Goal: Task Accomplishment & Management: Manage account settings

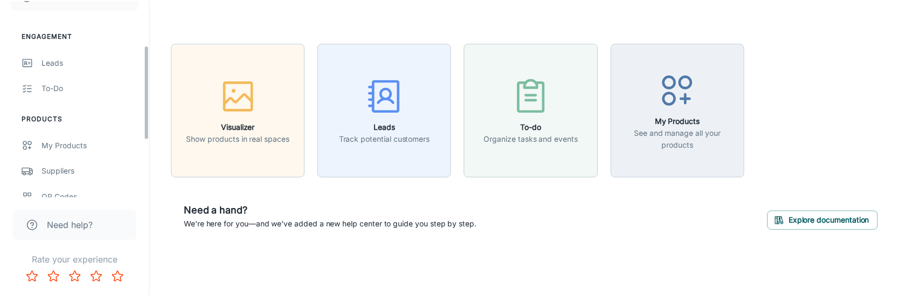
scroll to position [108, 0]
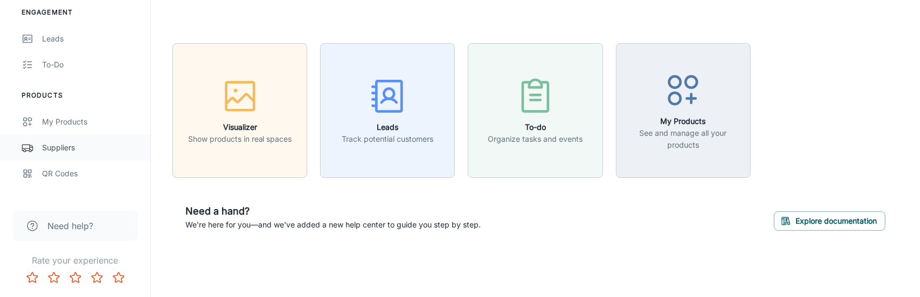
click at [76, 148] on div "Suppliers" at bounding box center [91, 148] width 98 height 12
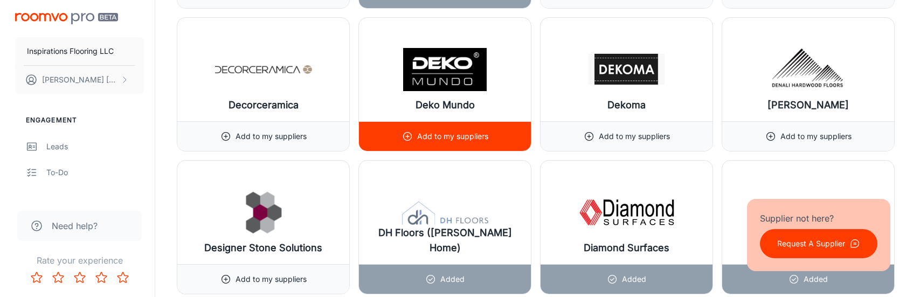
scroll to position [4205, 0]
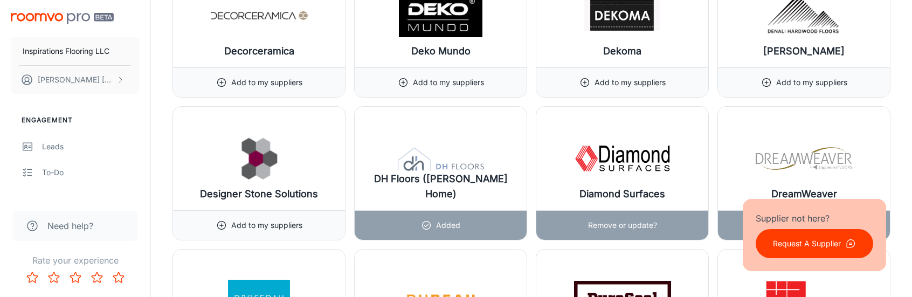
click at [628, 211] on div "Remove or update?" at bounding box center [622, 225] width 69 height 29
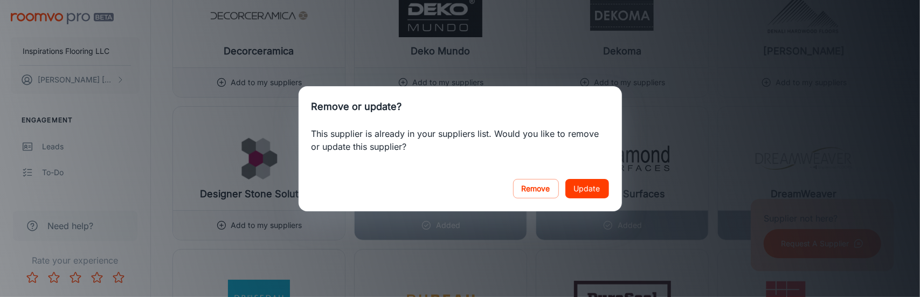
click at [583, 187] on button "Update" at bounding box center [588, 188] width 44 height 19
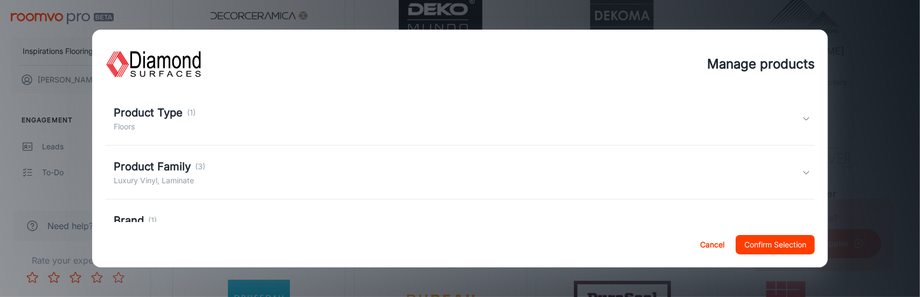
scroll to position [54, 0]
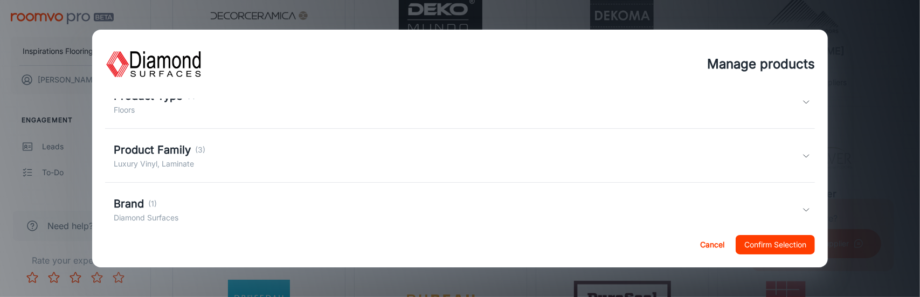
click at [383, 157] on div "Product Family (3) Luxury Vinyl, Laminate" at bounding box center [458, 156] width 689 height 28
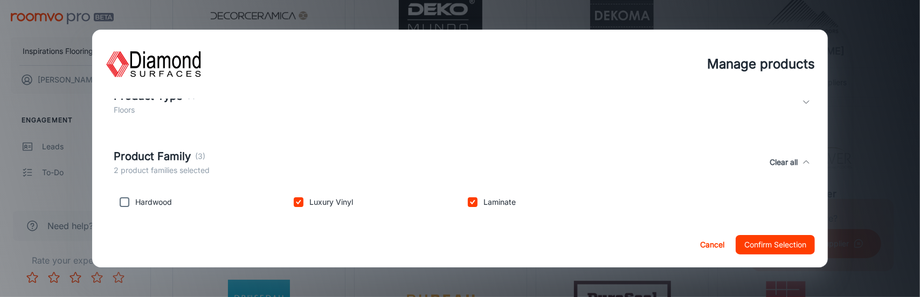
click at [124, 206] on input "checkbox" at bounding box center [125, 202] width 22 height 22
checkbox input "true"
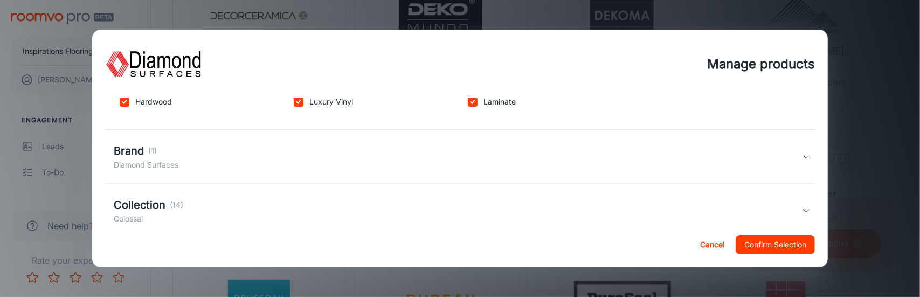
scroll to position [162, 0]
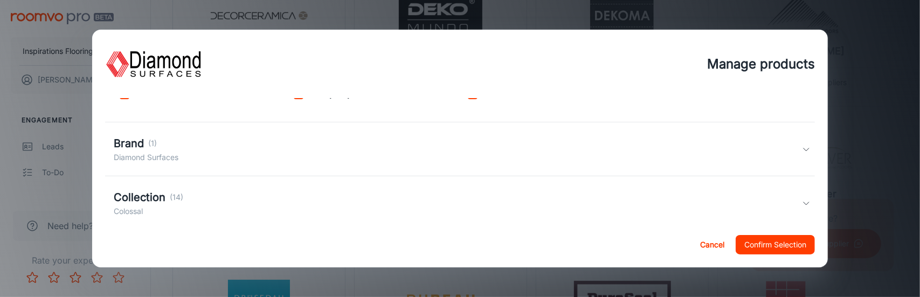
click at [391, 148] on div "Brand (1) Diamond Surfaces" at bounding box center [458, 149] width 689 height 28
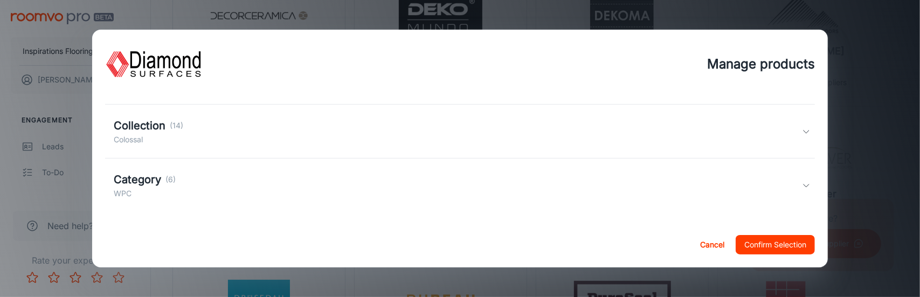
scroll to position [284, 0]
click at [390, 134] on div "Collection (14) Colossal" at bounding box center [458, 129] width 689 height 28
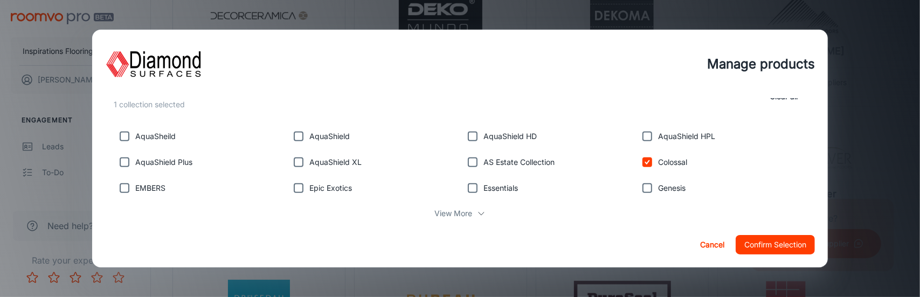
scroll to position [337, 0]
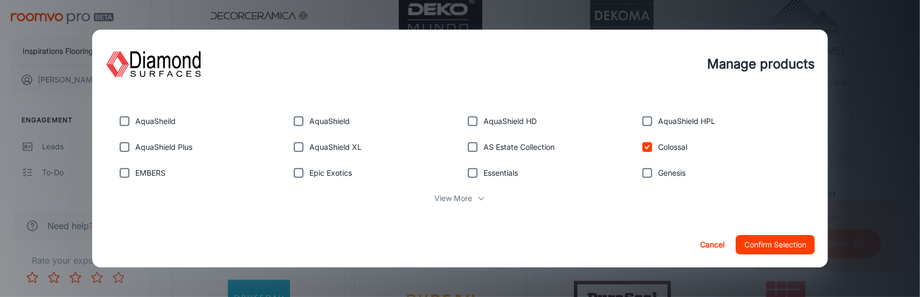
click at [466, 197] on p "View More" at bounding box center [454, 198] width 38 height 12
click at [303, 199] on input "checkbox" at bounding box center [299, 199] width 22 height 22
checkbox input "true"
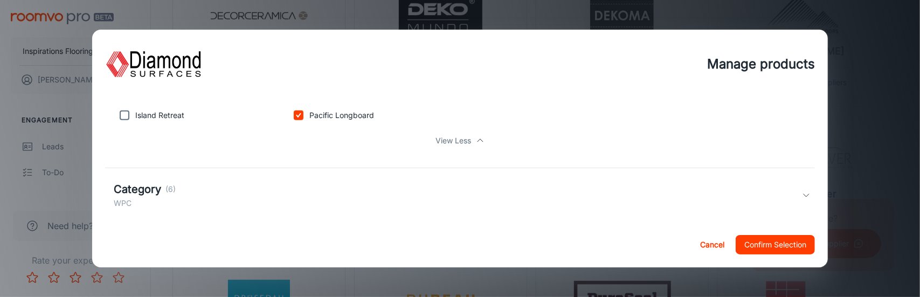
scroll to position [433, 0]
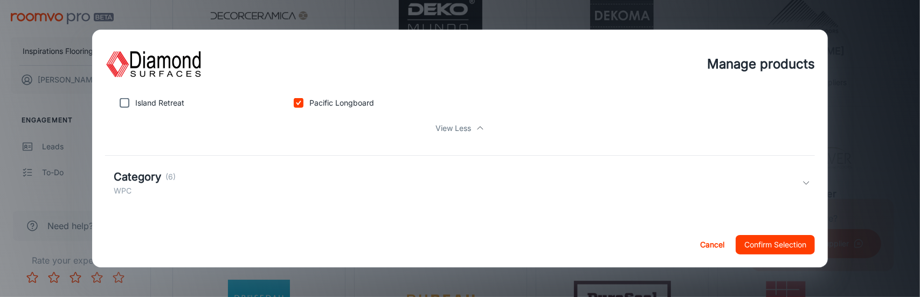
click at [168, 175] on p "(6)" at bounding box center [170, 177] width 10 height 12
click at [165, 193] on p "1 category selected" at bounding box center [149, 197] width 70 height 12
click at [169, 173] on p "(6)" at bounding box center [170, 177] width 10 height 12
click at [773, 187] on button "Clear all" at bounding box center [784, 189] width 37 height 28
checkbox input "false"
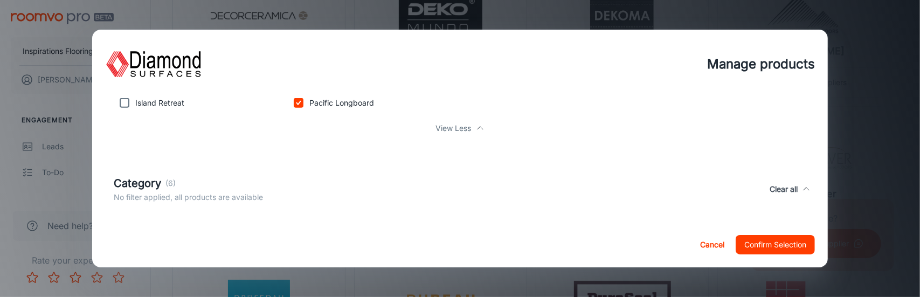
click at [168, 180] on p "(6)" at bounding box center [170, 183] width 10 height 12
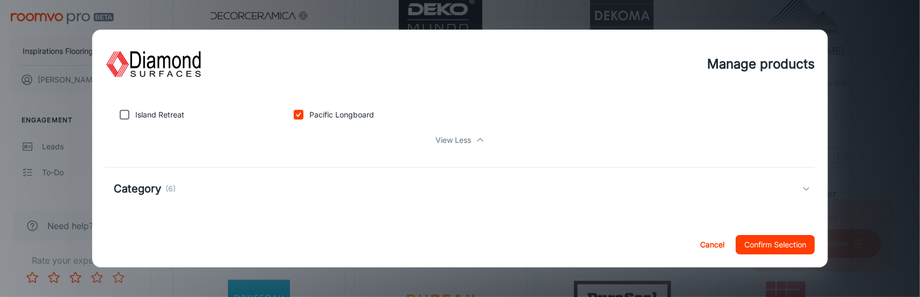
scroll to position [422, 0]
click at [165, 187] on p "(6)" at bounding box center [170, 189] width 10 height 12
click at [165, 194] on p "(6)" at bounding box center [170, 195] width 10 height 12
drag, startPoint x: 819, startPoint y: 203, endPoint x: 819, endPoint y: 186, distance: 17.3
click at [819, 186] on div "All products are available unless filters are applied. Product Type (1) Floors …" at bounding box center [460, 160] width 736 height 123
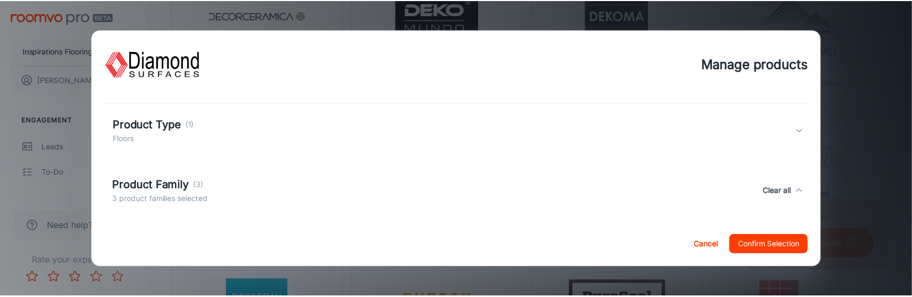
scroll to position [0, 0]
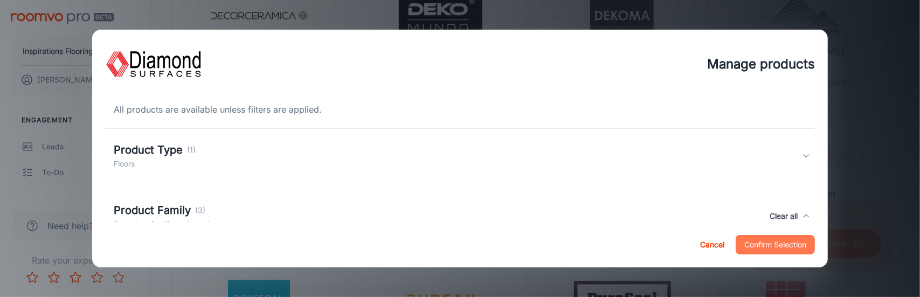
click at [776, 245] on button "Confirm Selection" at bounding box center [775, 244] width 79 height 19
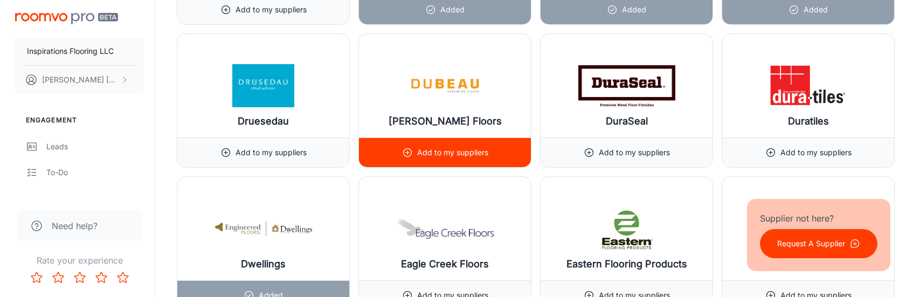
scroll to position [4313, 0]
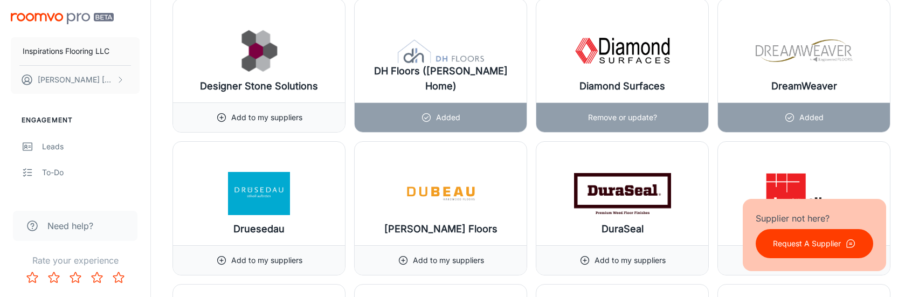
click at [619, 112] on p "Remove or update?" at bounding box center [622, 118] width 69 height 12
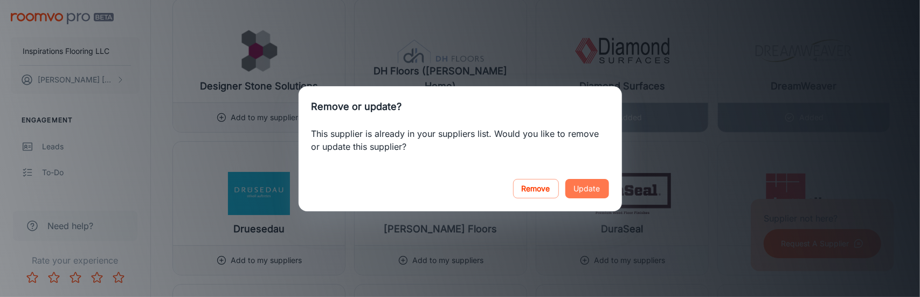
click at [588, 185] on button "Update" at bounding box center [588, 188] width 44 height 19
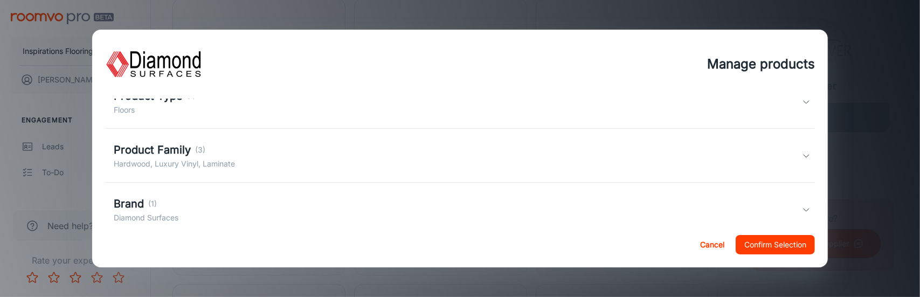
scroll to position [108, 0]
click at [376, 206] on div "Collection (14) Colossal, Pacific Longboard" at bounding box center [458, 210] width 689 height 28
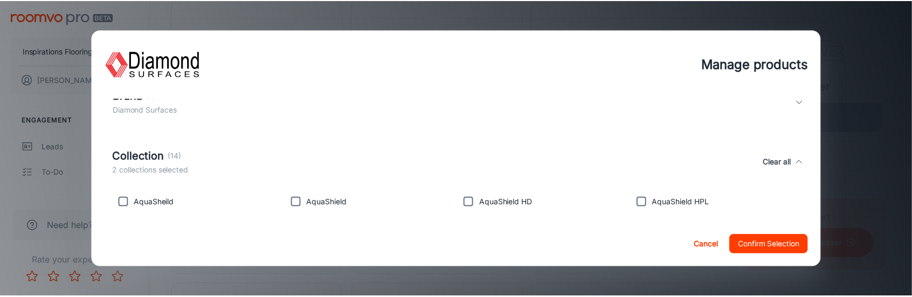
scroll to position [216, 0]
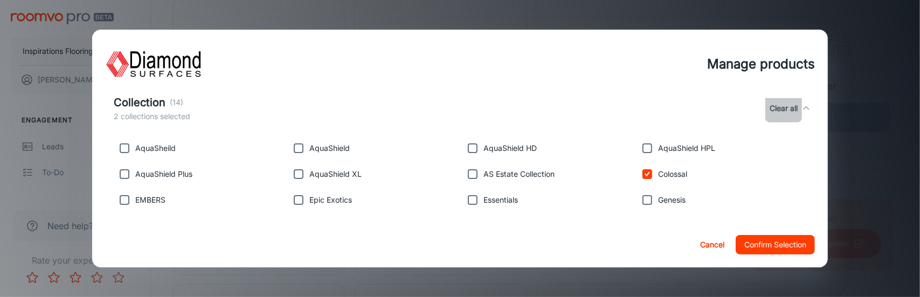
click at [777, 112] on button "Clear all" at bounding box center [784, 108] width 37 height 28
checkbox input "false"
click at [763, 241] on button "Confirm Selection" at bounding box center [775, 244] width 79 height 19
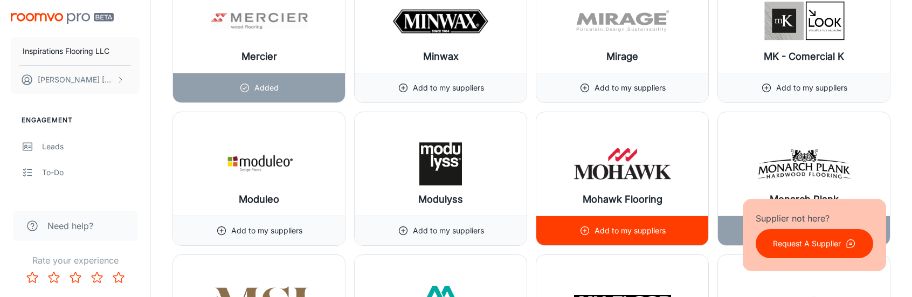
scroll to position [9111, 0]
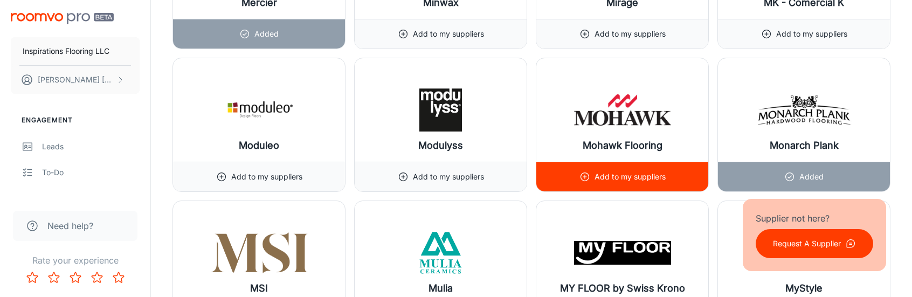
click at [608, 162] on div "Add to my suppliers" at bounding box center [623, 176] width 86 height 29
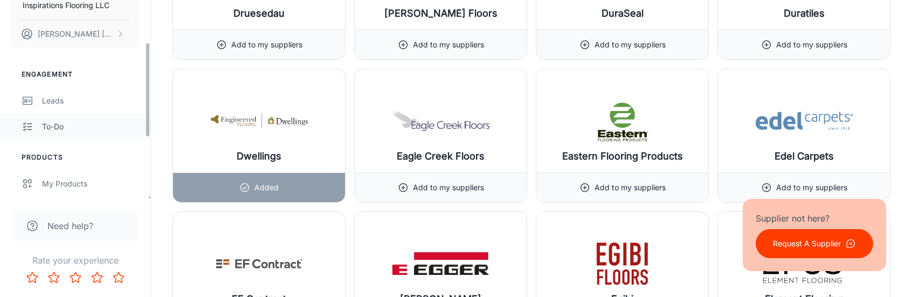
scroll to position [108, 0]
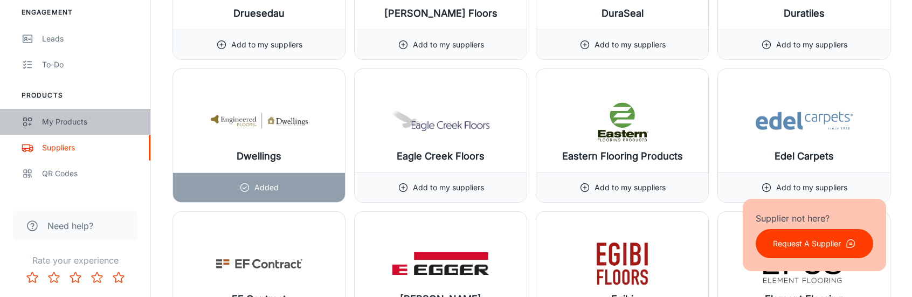
click at [80, 120] on div "My Products" at bounding box center [91, 122] width 98 height 12
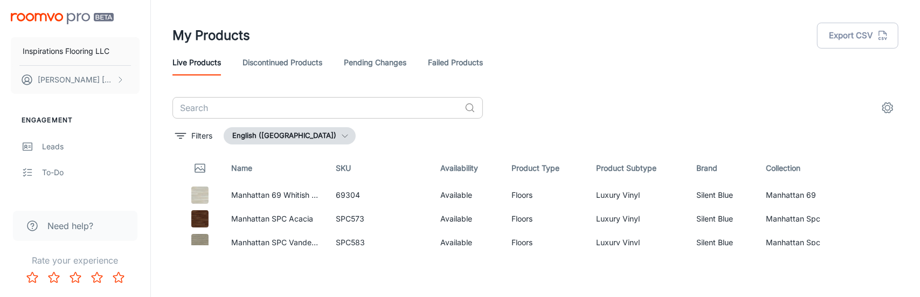
click at [342, 109] on input "text" at bounding box center [317, 108] width 288 height 22
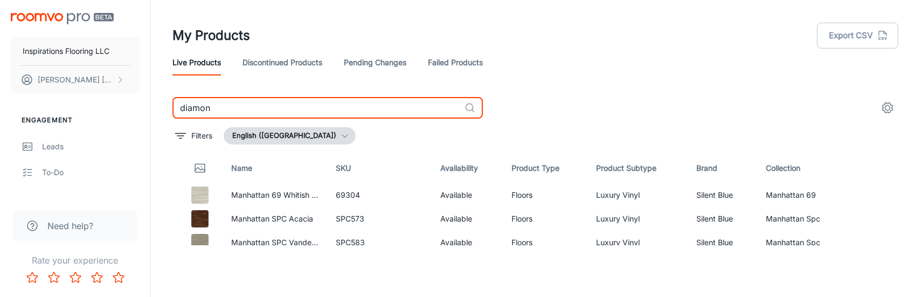
type input "diamond"
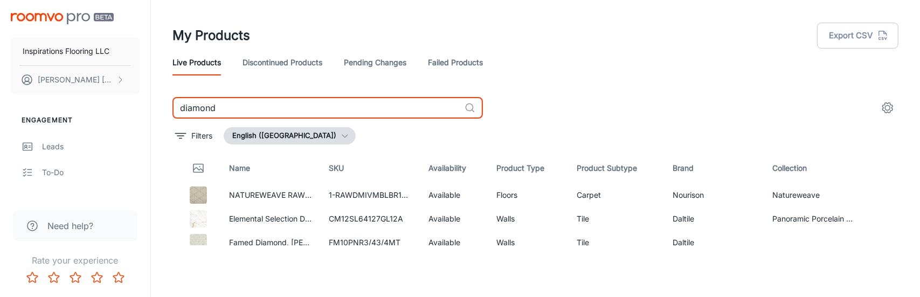
drag, startPoint x: 270, startPoint y: 107, endPoint x: 170, endPoint y: 102, distance: 99.8
click at [170, 102] on div "diamond ​ Filters English ([GEOGRAPHIC_DATA]) Name SKU Availability Product Typ…" at bounding box center [536, 171] width 752 height 148
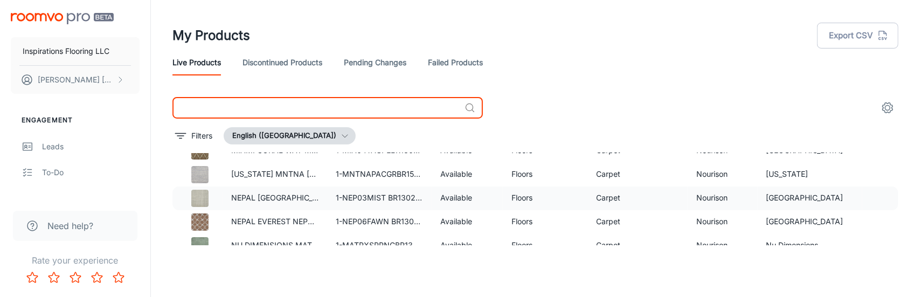
scroll to position [1456, 0]
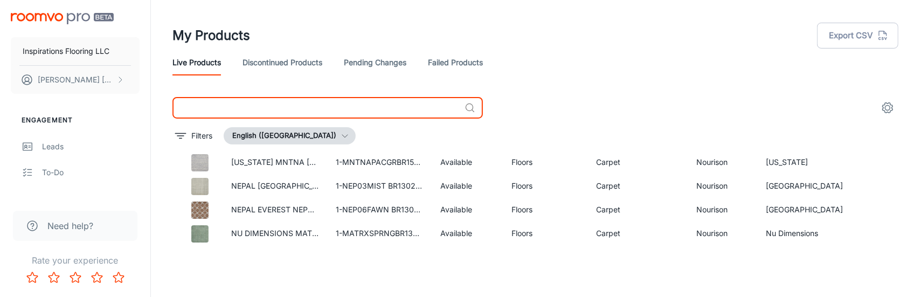
click at [319, 112] on input "text" at bounding box center [317, 108] width 288 height 22
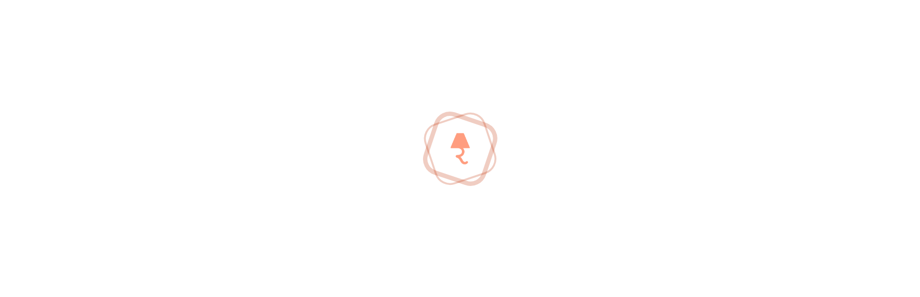
scroll to position [116, 0]
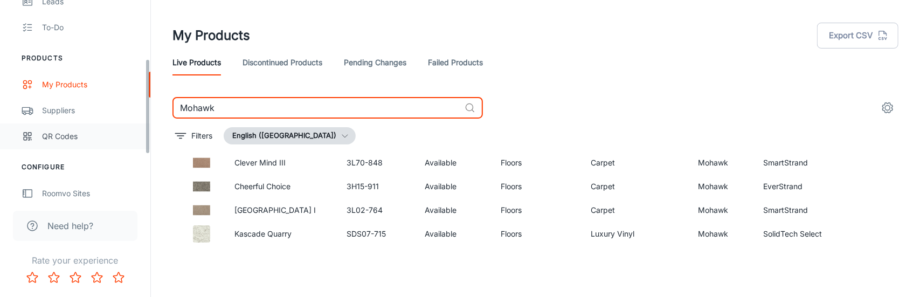
scroll to position [162, 0]
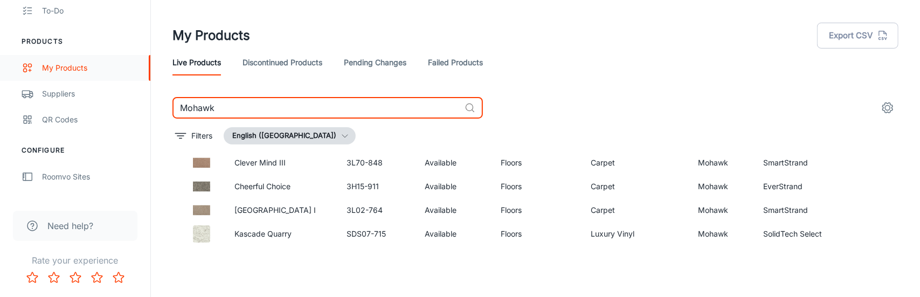
type input "Mohawk"
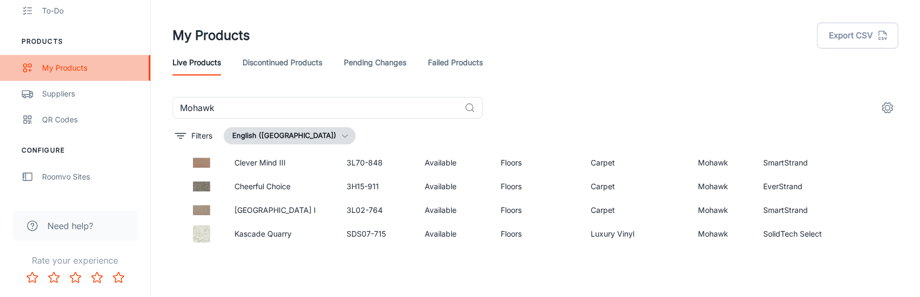
click at [77, 71] on div "My Products" at bounding box center [91, 68] width 98 height 12
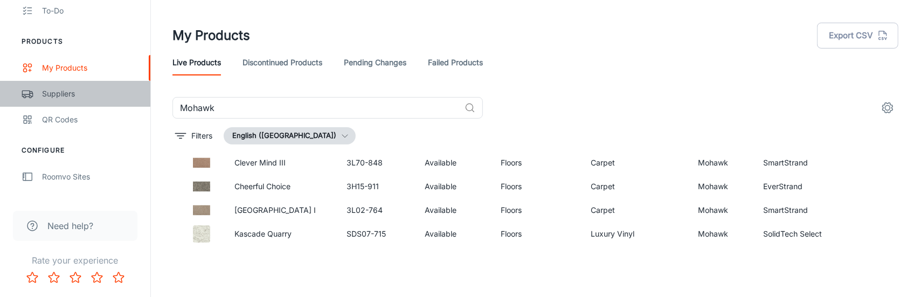
click at [72, 91] on div "Suppliers" at bounding box center [91, 94] width 98 height 12
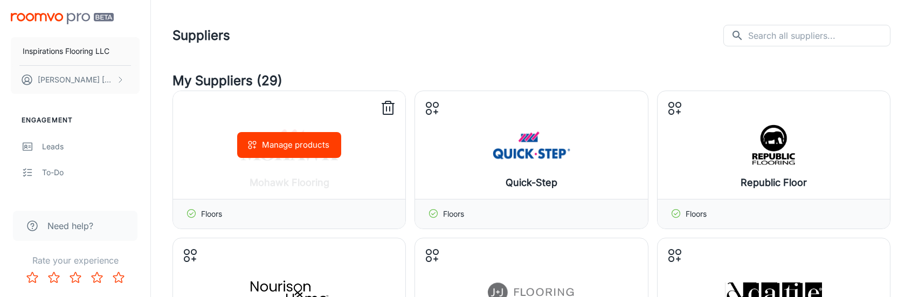
click at [298, 167] on div "Manage products" at bounding box center [289, 145] width 232 height 108
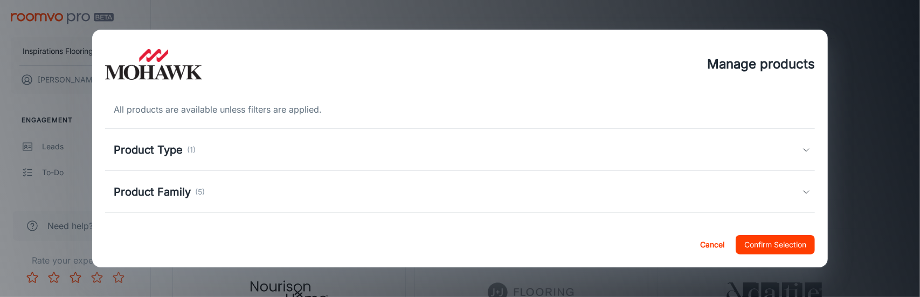
click at [227, 155] on div "Product Type (1)" at bounding box center [458, 150] width 689 height 16
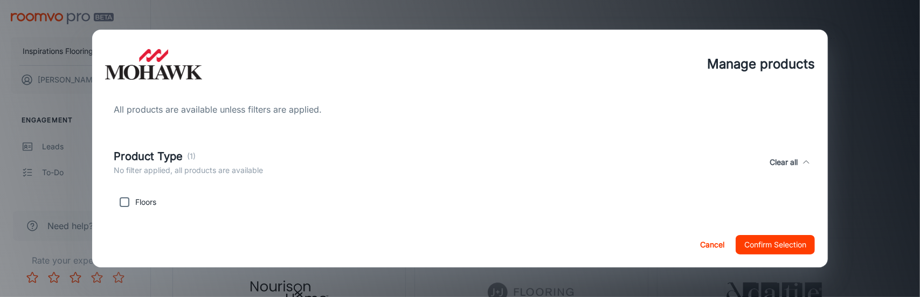
scroll to position [54, 0]
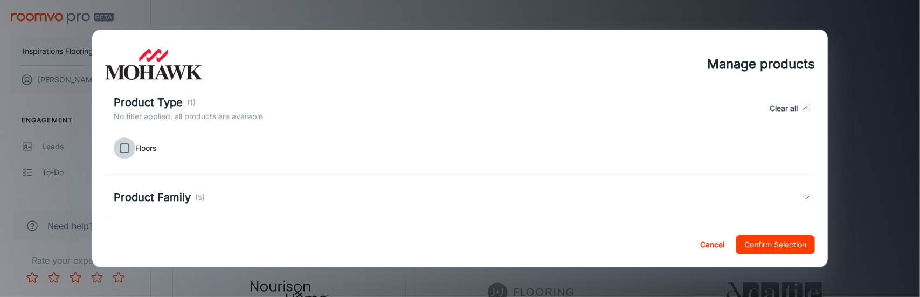
click at [124, 148] on input "checkbox" at bounding box center [125, 148] width 22 height 22
checkbox input "true"
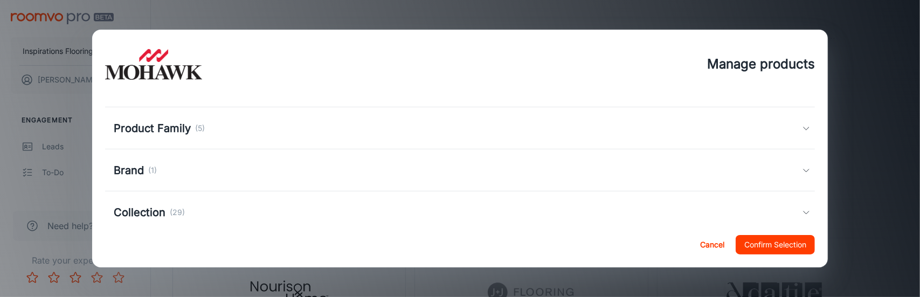
scroll to position [108, 0]
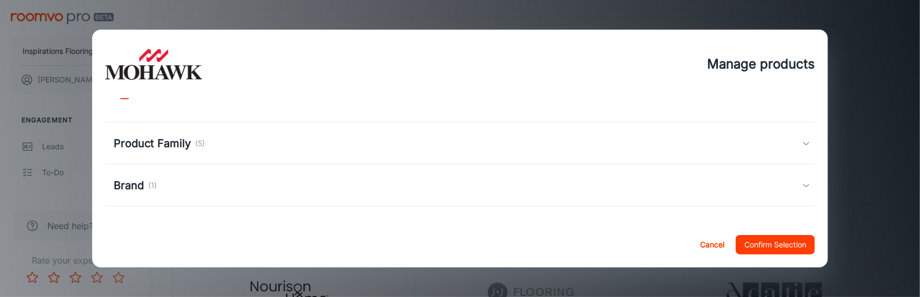
click at [231, 142] on div "Product Family (5)" at bounding box center [458, 143] width 689 height 16
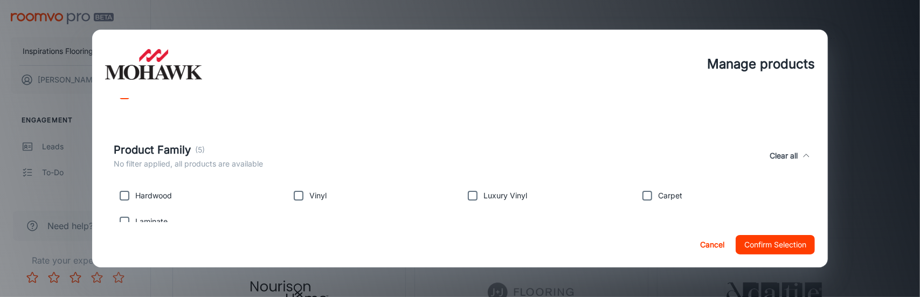
scroll to position [162, 0]
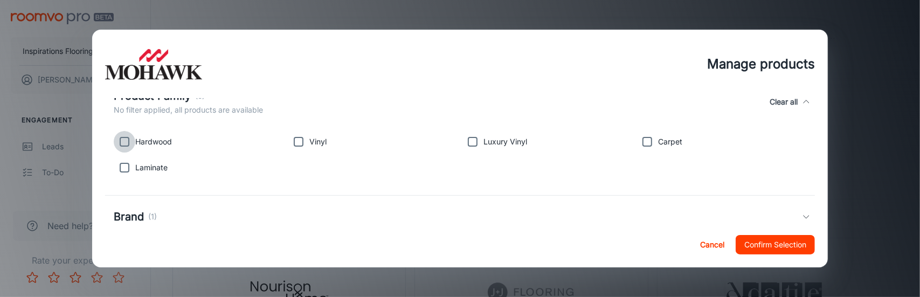
click at [126, 143] on input "checkbox" at bounding box center [125, 142] width 22 height 22
checkbox input "true"
click at [127, 169] on input "checkbox" at bounding box center [125, 168] width 22 height 22
checkbox input "true"
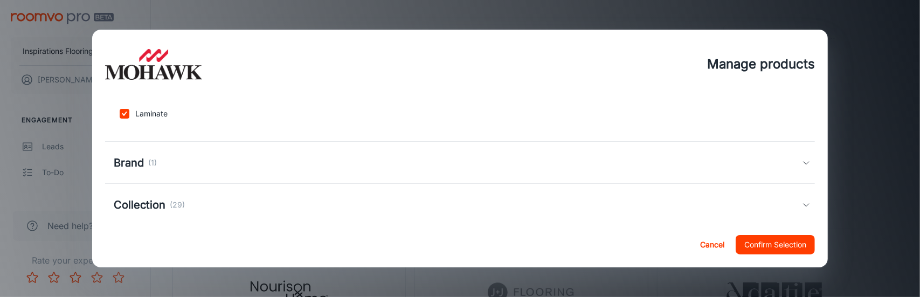
scroll to position [270, 0]
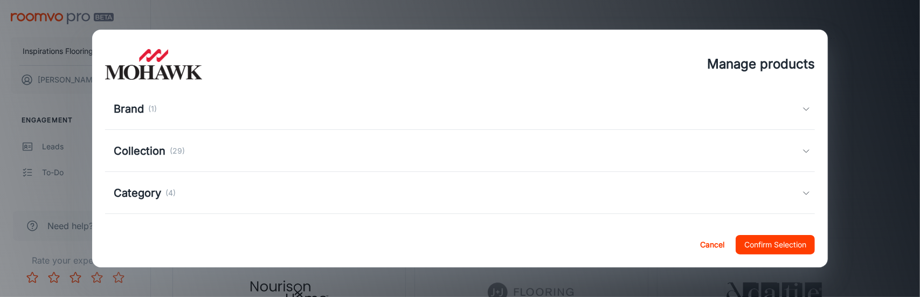
click at [178, 114] on div "Brand (1)" at bounding box center [458, 109] width 689 height 16
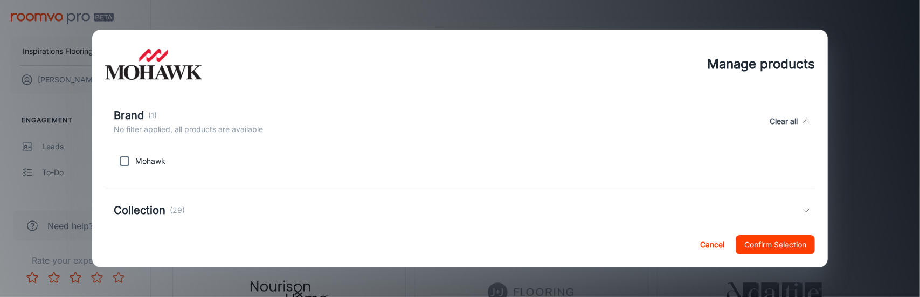
click at [129, 161] on input "checkbox" at bounding box center [125, 161] width 22 height 22
checkbox input "true"
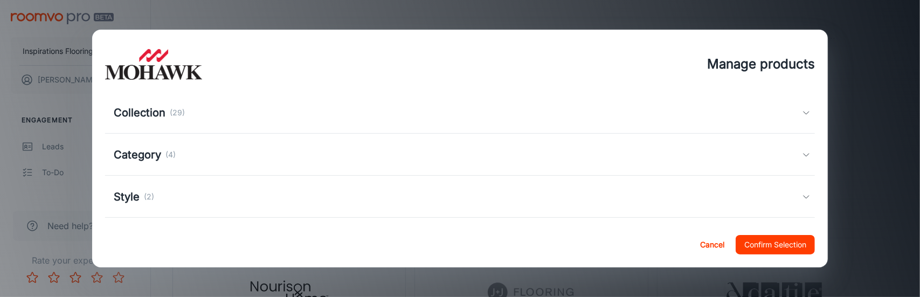
scroll to position [377, 0]
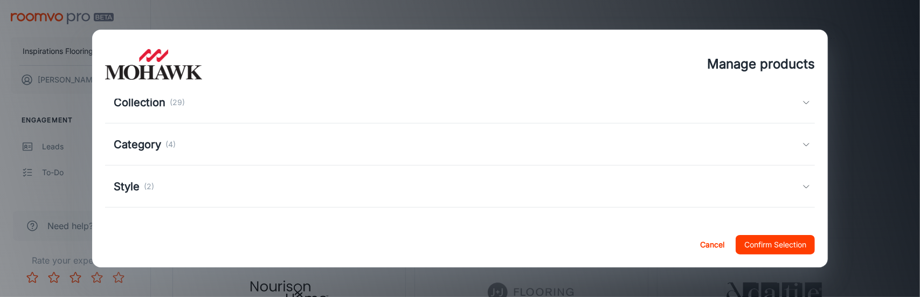
click at [213, 105] on div "Collection (29)" at bounding box center [458, 102] width 689 height 16
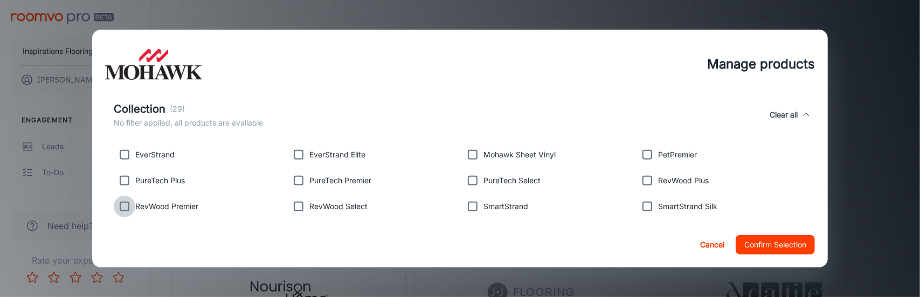
click at [124, 208] on input "checkbox" at bounding box center [125, 207] width 22 height 22
checkbox input "true"
click at [301, 206] on input "checkbox" at bounding box center [299, 207] width 22 height 22
checkbox input "true"
click at [638, 181] on input "checkbox" at bounding box center [648, 181] width 22 height 22
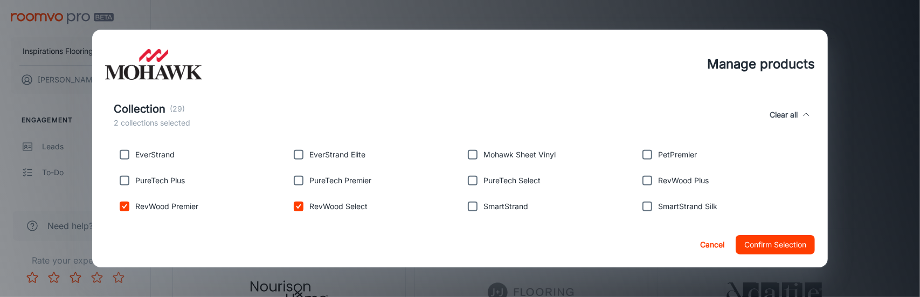
checkbox input "true"
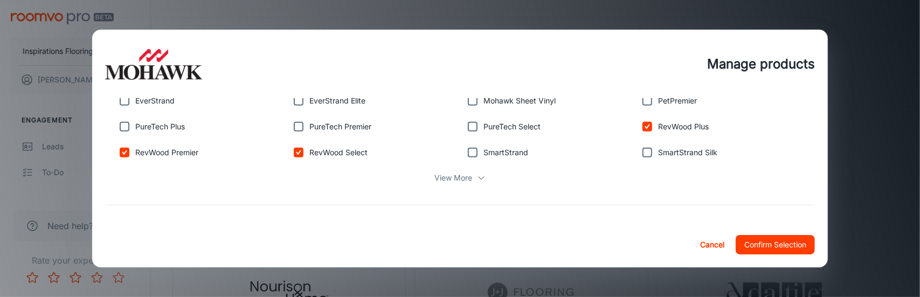
click at [438, 176] on p "View More" at bounding box center [454, 178] width 38 height 12
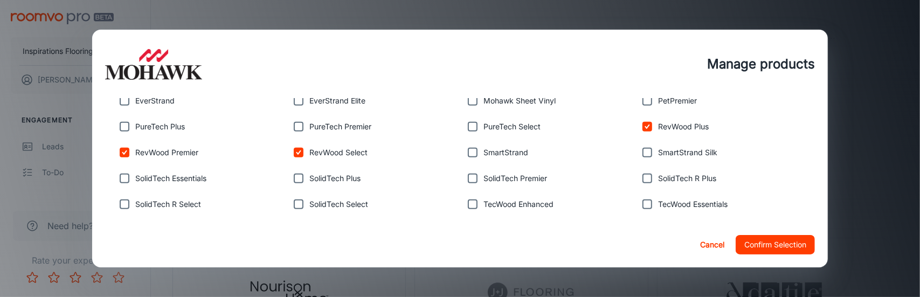
click at [640, 204] on input "checkbox" at bounding box center [648, 205] width 22 height 22
checkbox input "true"
click at [475, 202] on input "checkbox" at bounding box center [473, 205] width 22 height 22
checkbox input "true"
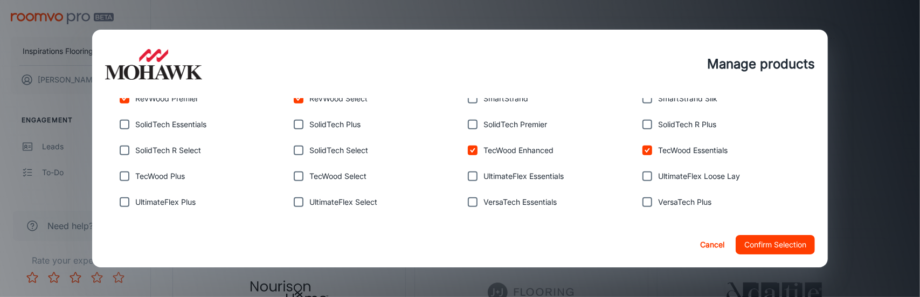
click at [125, 178] on input "checkbox" at bounding box center [125, 176] width 22 height 22
checkbox input "true"
click at [299, 176] on input "checkbox" at bounding box center [299, 176] width 22 height 22
checkbox input "true"
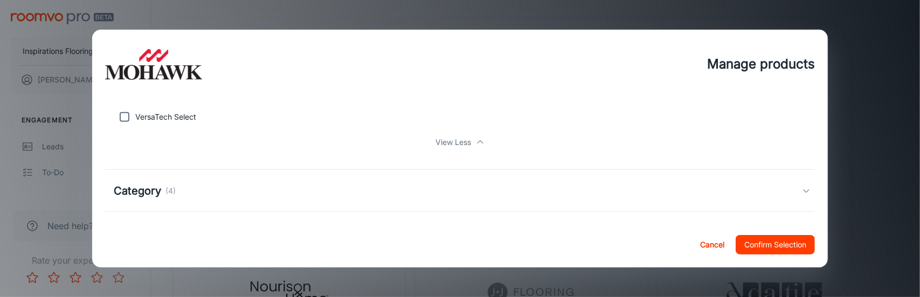
scroll to position [647, 0]
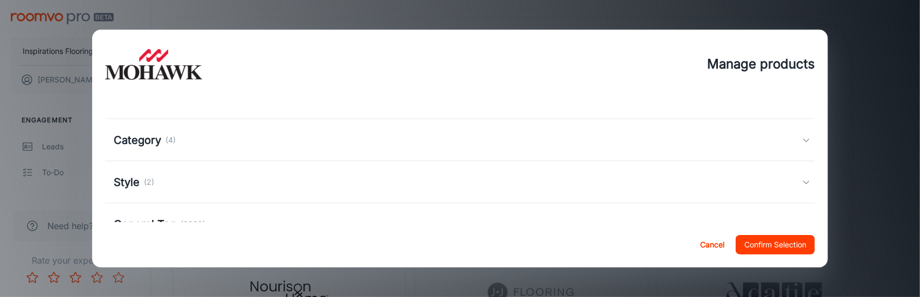
click at [451, 155] on div "Category (4)" at bounding box center [460, 140] width 711 height 42
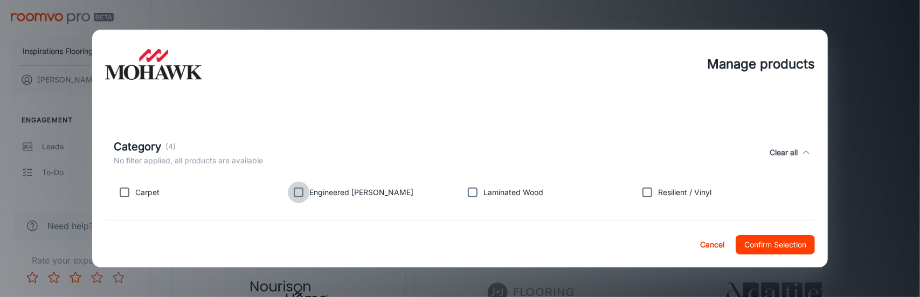
click at [297, 192] on input "checkbox" at bounding box center [299, 193] width 22 height 22
checkbox input "true"
click at [474, 191] on input "checkbox" at bounding box center [473, 193] width 22 height 22
checkbox input "true"
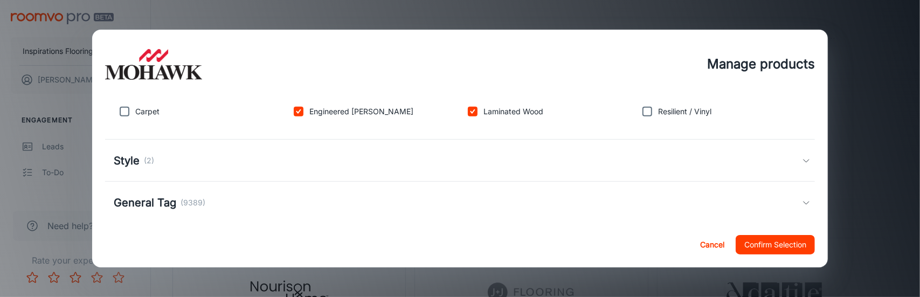
scroll to position [742, 0]
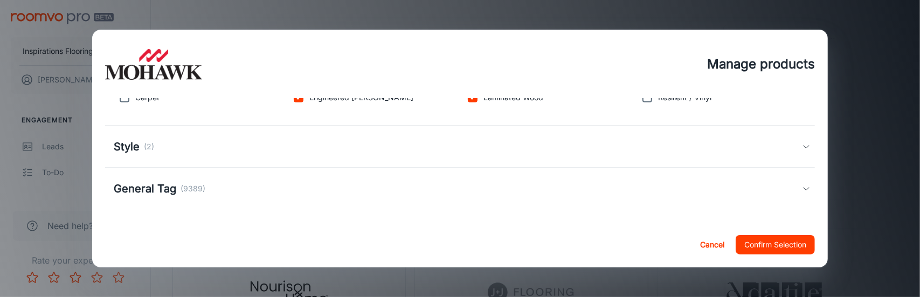
click at [491, 149] on div "Style (2)" at bounding box center [458, 147] width 689 height 16
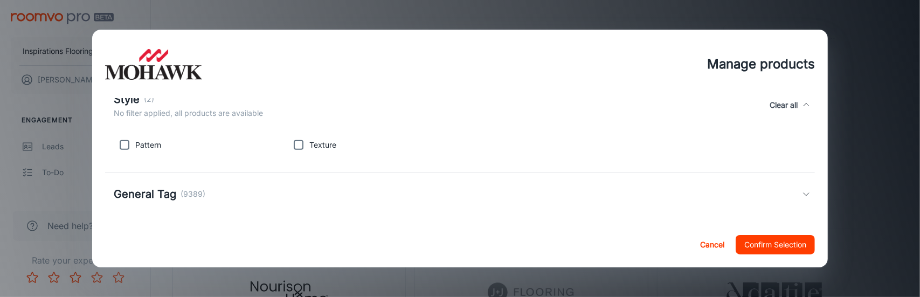
scroll to position [801, 0]
click at [454, 195] on div "General Tag (9389)" at bounding box center [458, 189] width 689 height 16
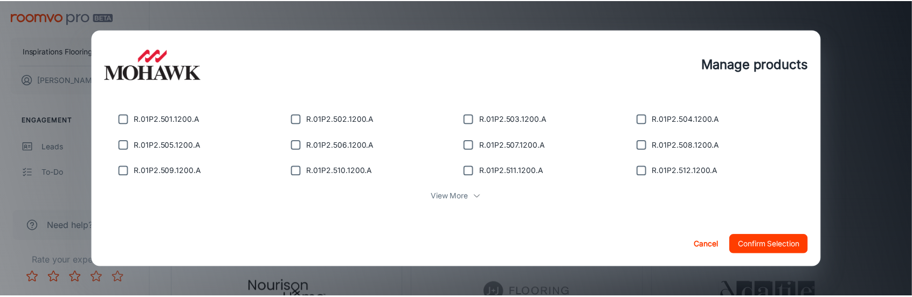
scroll to position [928, 0]
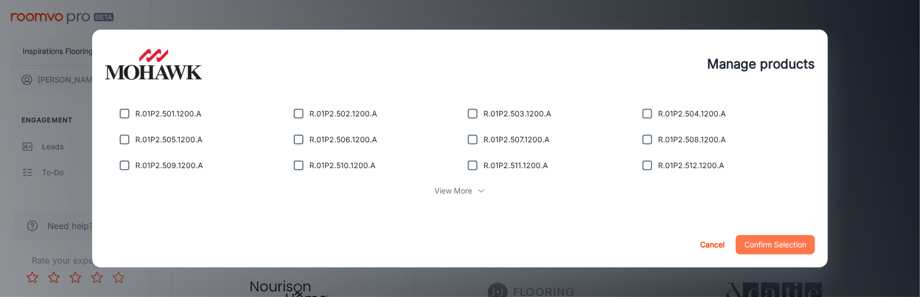
click at [763, 243] on button "Confirm Selection" at bounding box center [775, 244] width 79 height 19
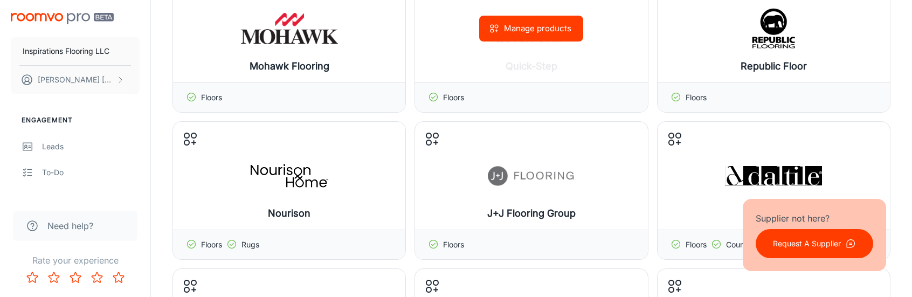
scroll to position [108, 0]
